Goal: Information Seeking & Learning: Learn about a topic

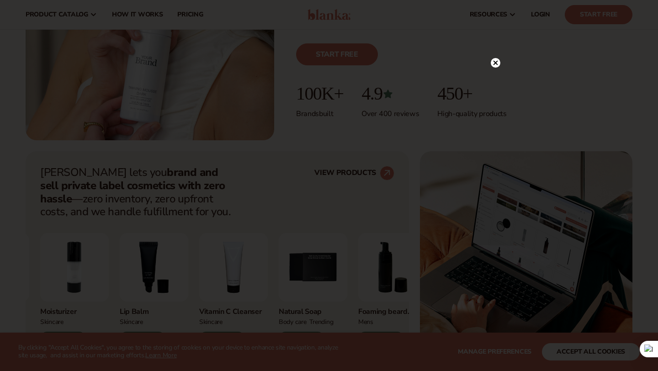
scroll to position [258, 0]
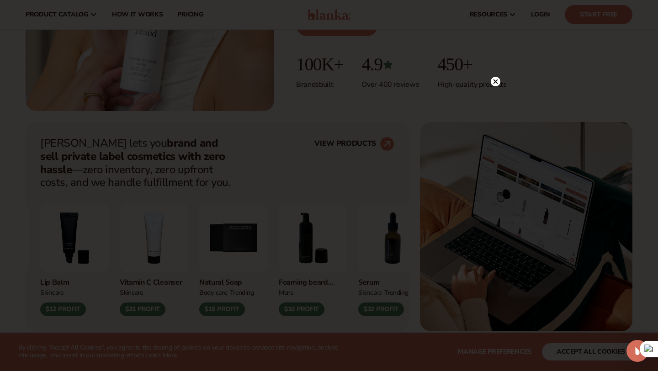
click at [496, 83] on circle at bounding box center [496, 82] width 10 height 10
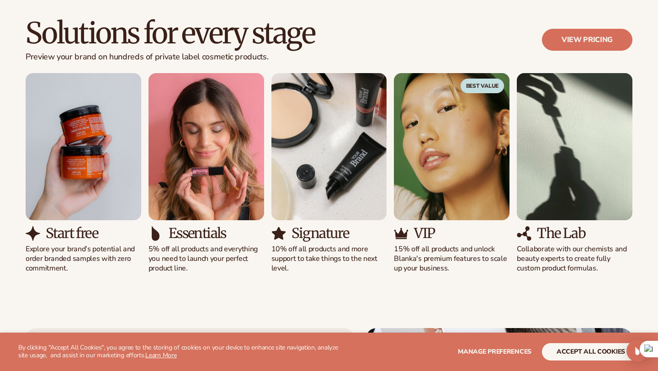
scroll to position [833, 0]
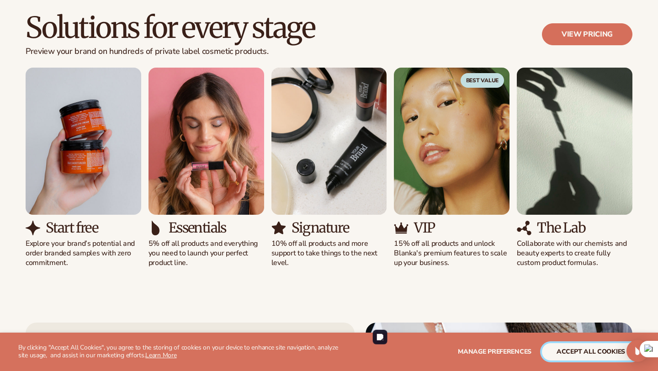
click at [606, 351] on button "accept all cookies" at bounding box center [591, 351] width 98 height 17
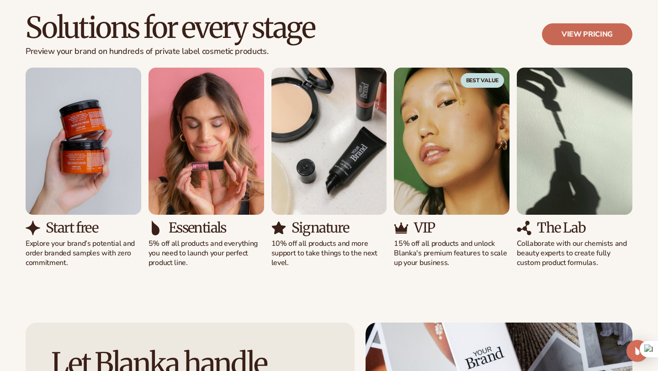
click at [590, 31] on link "View pricing" at bounding box center [587, 34] width 91 height 22
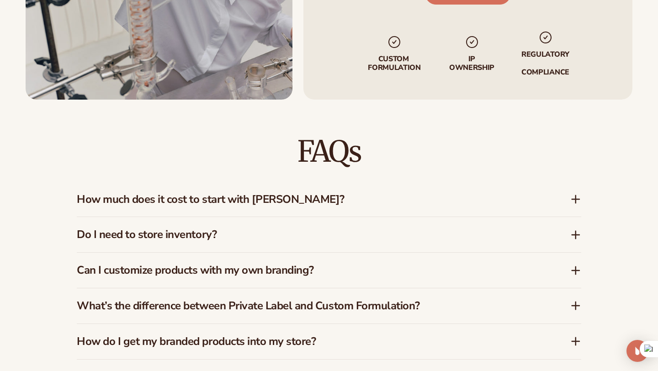
scroll to position [1197, 0]
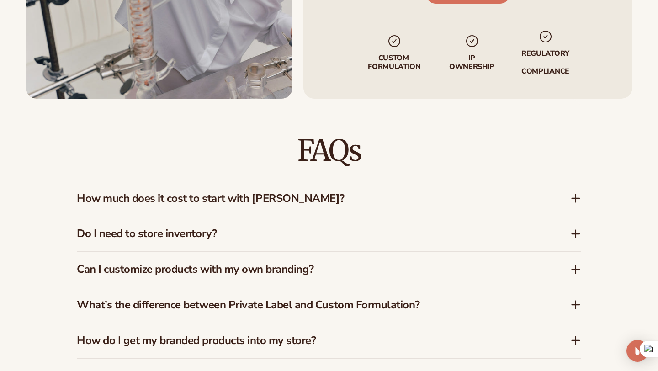
click at [210, 195] on h3 "How much does it cost to start with [PERSON_NAME]?" at bounding box center [310, 198] width 466 height 13
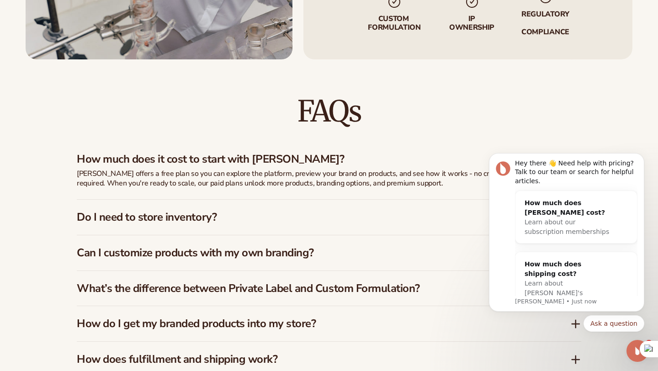
scroll to position [0, 0]
click at [196, 211] on h3 "Do I need to store inventory?" at bounding box center [310, 217] width 466 height 13
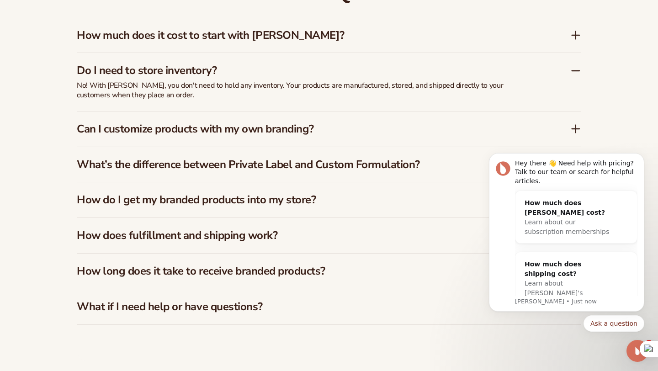
scroll to position [1361, 0]
click at [265, 159] on h3 "What’s the difference between Private Label and Custom Formulation?" at bounding box center [310, 164] width 466 height 13
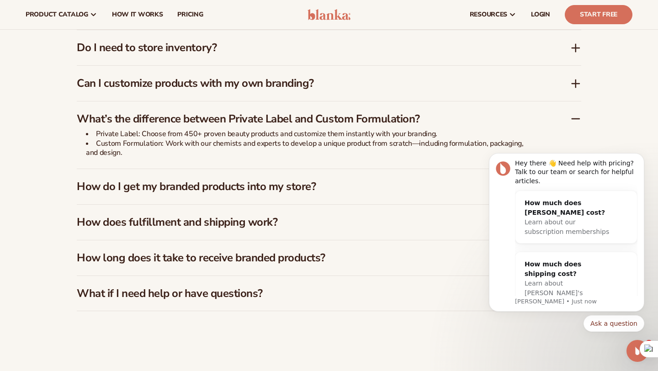
scroll to position [1383, 0]
click at [258, 113] on h3 "What’s the difference between Private Label and Custom Formulation?" at bounding box center [310, 119] width 466 height 13
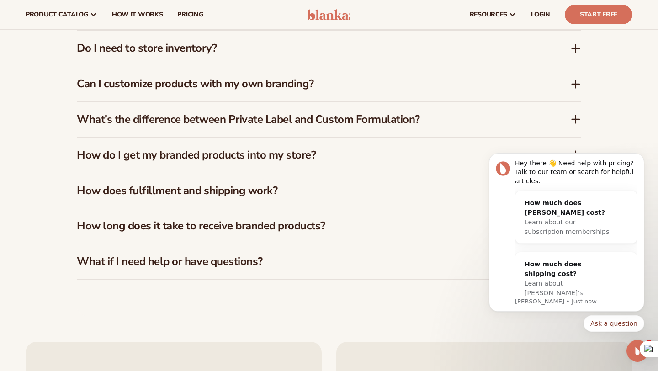
click at [243, 149] on h3 "How do I get my branded products into my store?" at bounding box center [310, 155] width 466 height 13
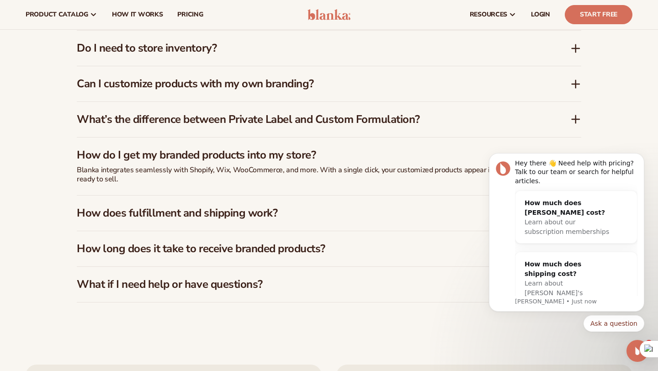
click at [243, 149] on h3 "How do I get my branded products into my store?" at bounding box center [310, 155] width 466 height 13
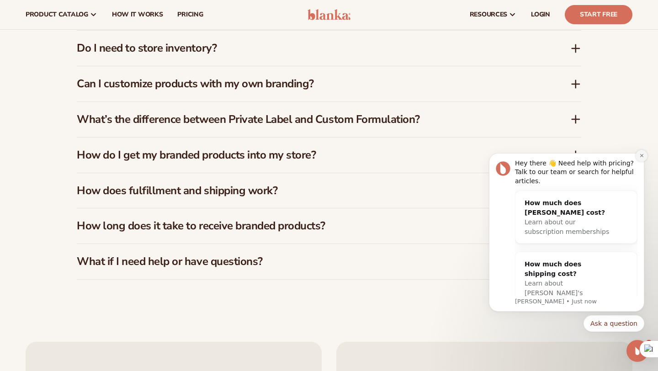
click at [641, 159] on button "Dismiss notification" at bounding box center [642, 156] width 12 height 12
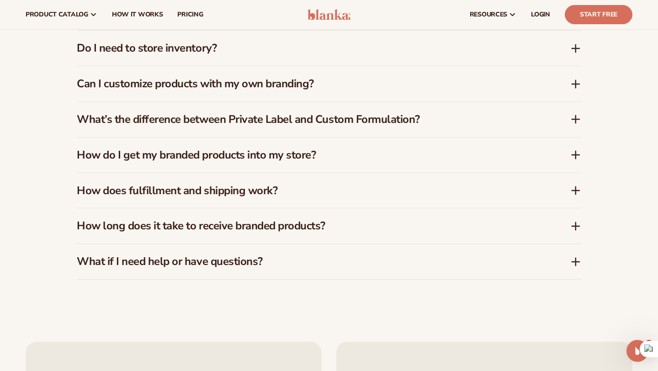
click at [342, 222] on h3 "How long does it take to receive branded products?" at bounding box center [310, 225] width 466 height 13
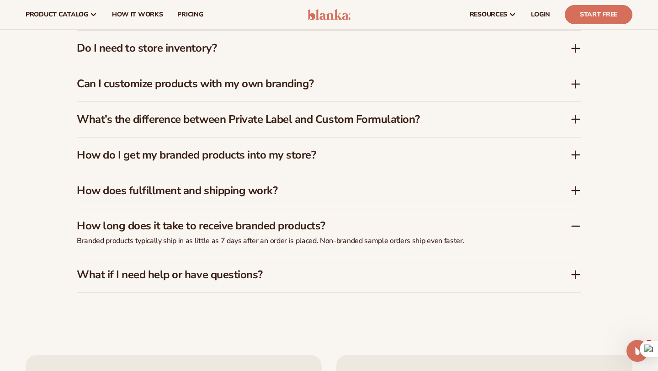
click at [308, 224] on h3 "How long does it take to receive branded products?" at bounding box center [310, 225] width 466 height 13
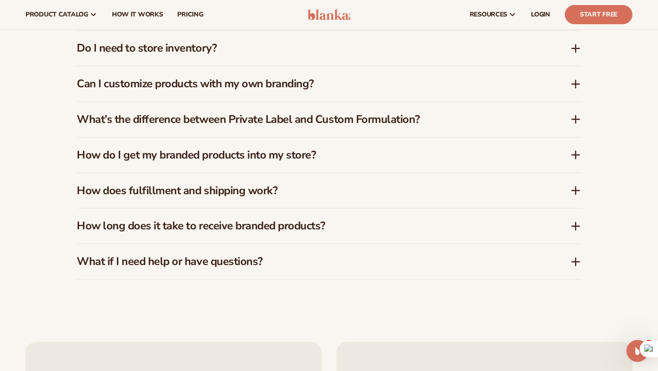
click at [257, 257] on h3 "What if I need help or have questions?" at bounding box center [310, 261] width 466 height 13
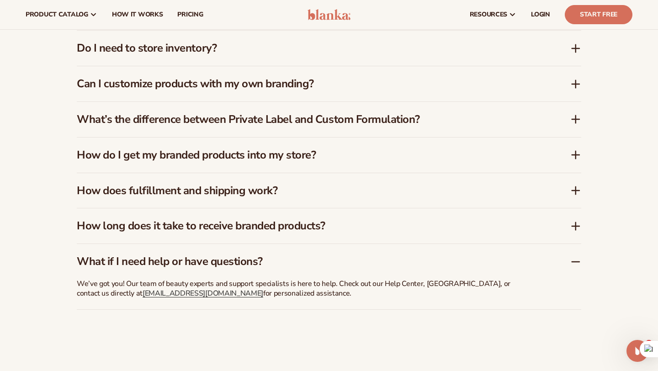
click at [257, 257] on h3 "What if I need help or have questions?" at bounding box center [310, 261] width 466 height 13
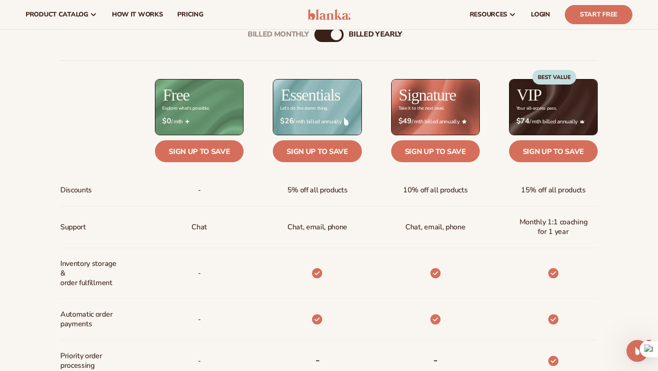
scroll to position [325, 0]
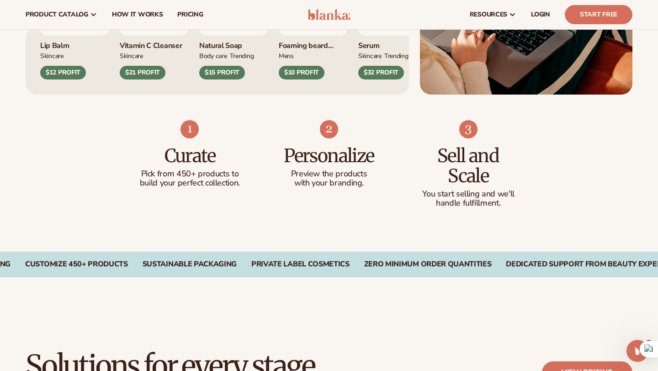
scroll to position [494, 0]
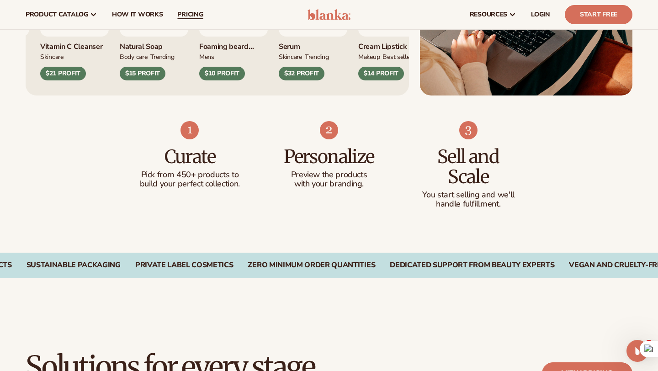
click at [190, 16] on span "pricing" at bounding box center [190, 14] width 26 height 7
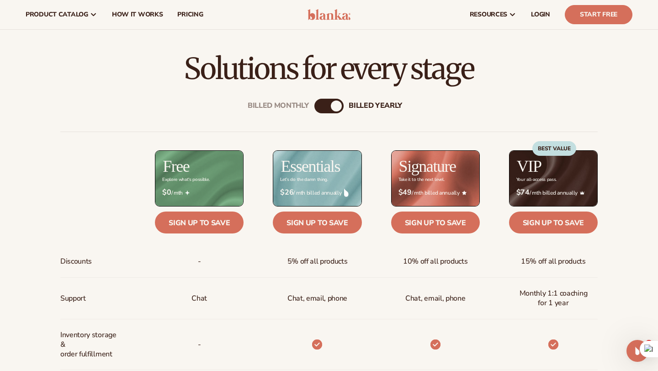
scroll to position [252, 0]
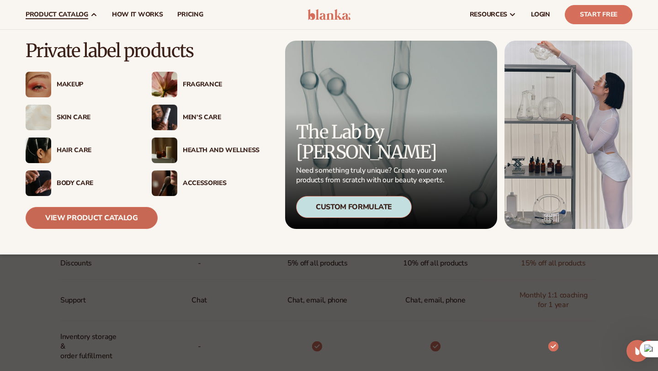
click at [80, 216] on link "View Product Catalog" at bounding box center [92, 218] width 132 height 22
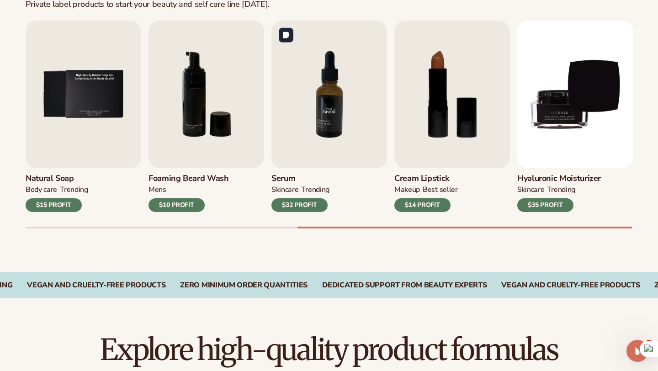
click at [329, 122] on img "7 / 9" at bounding box center [330, 95] width 116 height 148
click at [302, 133] on img "7 / 9" at bounding box center [330, 95] width 116 height 148
click at [298, 65] on img "7 / 9" at bounding box center [330, 95] width 116 height 148
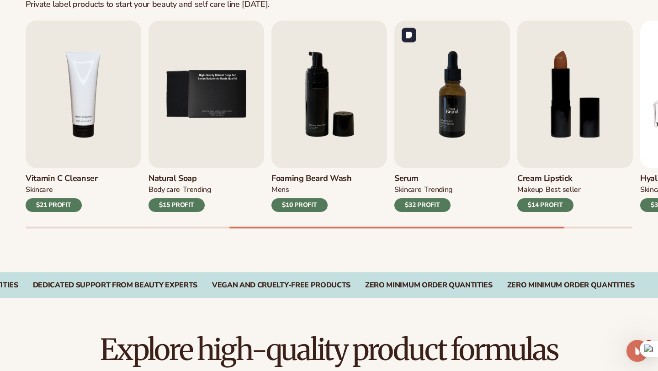
click at [438, 124] on img "7 / 9" at bounding box center [452, 95] width 116 height 148
click at [417, 204] on div "$32 PROFIT" at bounding box center [422, 205] width 56 height 14
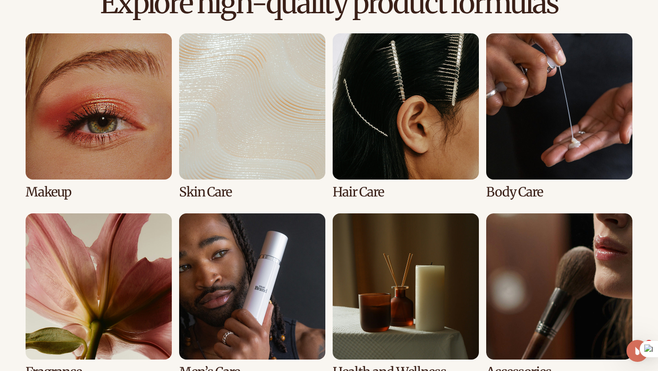
scroll to position [655, 0]
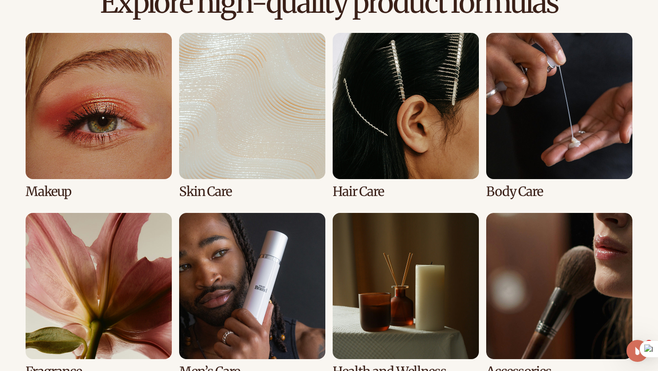
click at [275, 101] on link "2 / 8" at bounding box center [252, 116] width 146 height 166
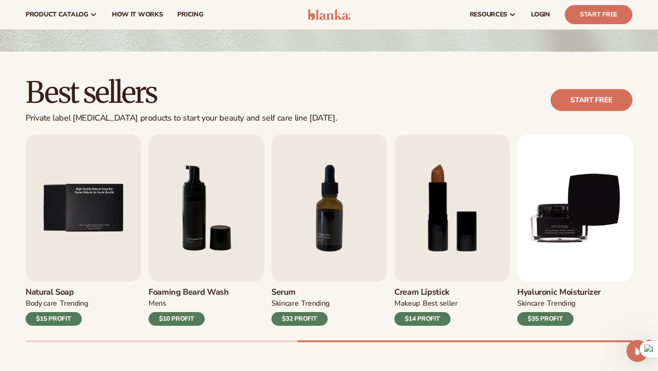
scroll to position [191, 0]
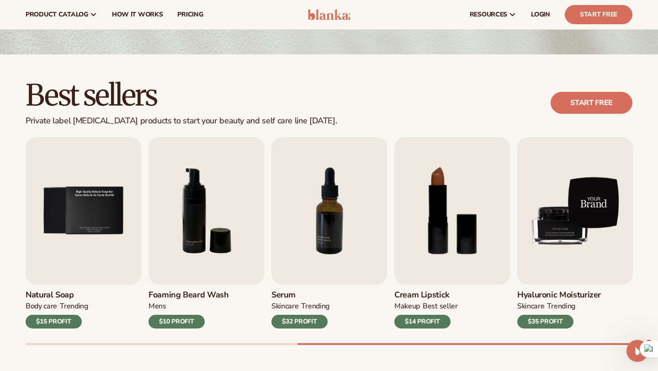
click at [569, 224] on img "9 / 9" at bounding box center [575, 211] width 116 height 148
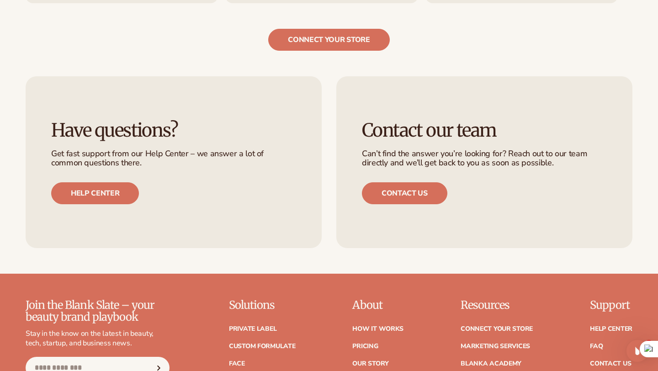
scroll to position [1541, 0]
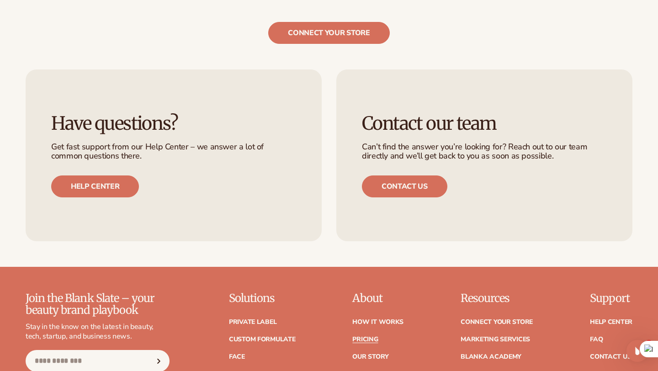
click at [378, 339] on link "Pricing" at bounding box center [365, 339] width 26 height 6
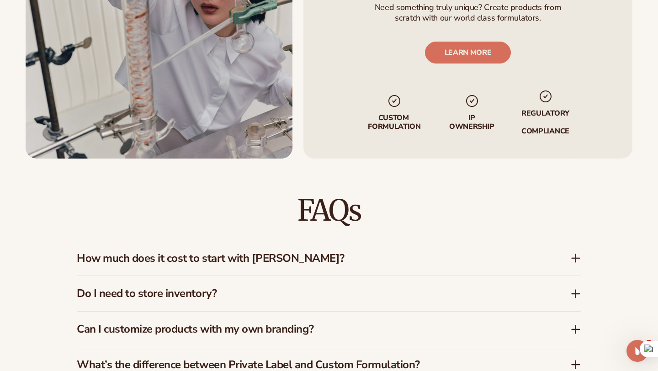
click at [298, 255] on h3 "How much does it cost to start with [PERSON_NAME]?" at bounding box center [310, 258] width 466 height 13
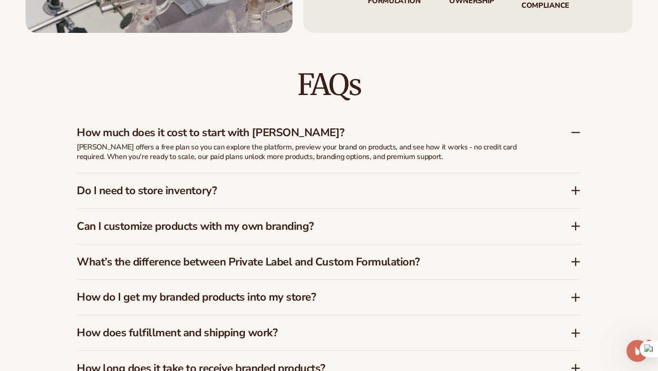
scroll to position [1275, 0]
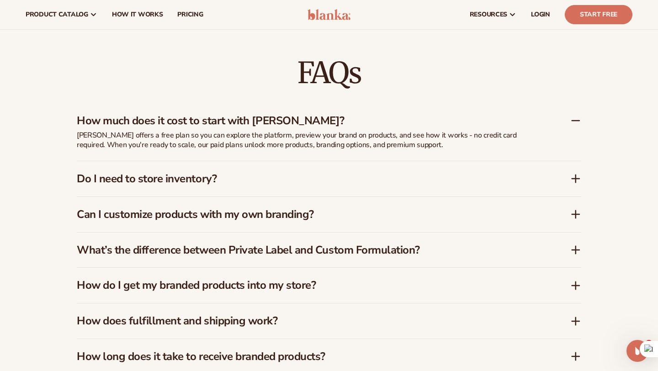
click at [262, 315] on h3 "How does fulfillment and shipping work?" at bounding box center [310, 321] width 466 height 13
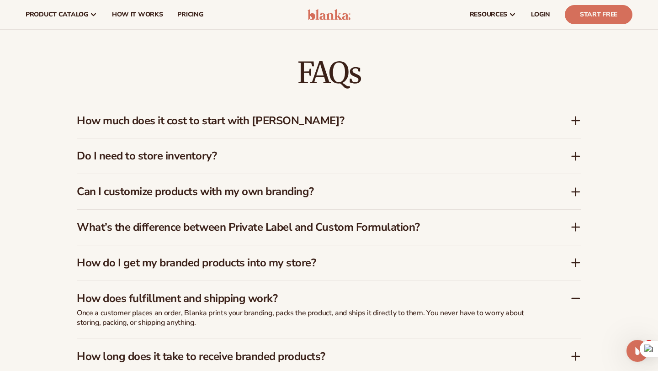
click at [257, 292] on h3 "How does fulfillment and shipping work?" at bounding box center [310, 298] width 466 height 13
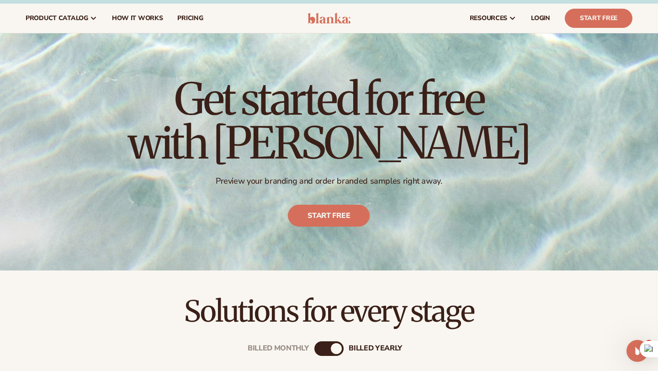
scroll to position [0, 0]
